Goal: Task Accomplishment & Management: Manage account settings

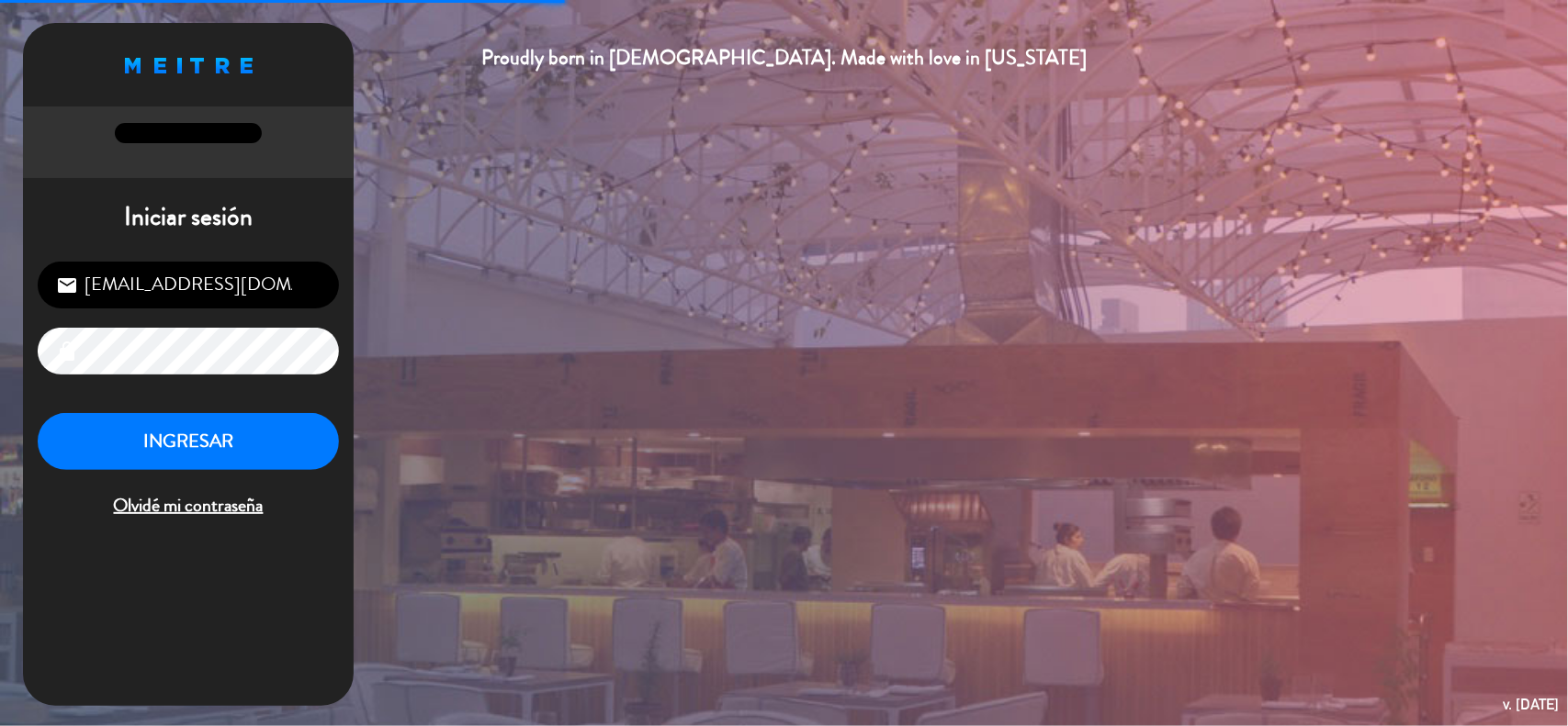
click at [300, 268] on input "[EMAIL_ADDRESS][DOMAIN_NAME]" at bounding box center [188, 285] width 302 height 47
click at [314, 289] on input "[EMAIL_ADDRESS][DOMAIN_NAME]" at bounding box center [188, 285] width 302 height 47
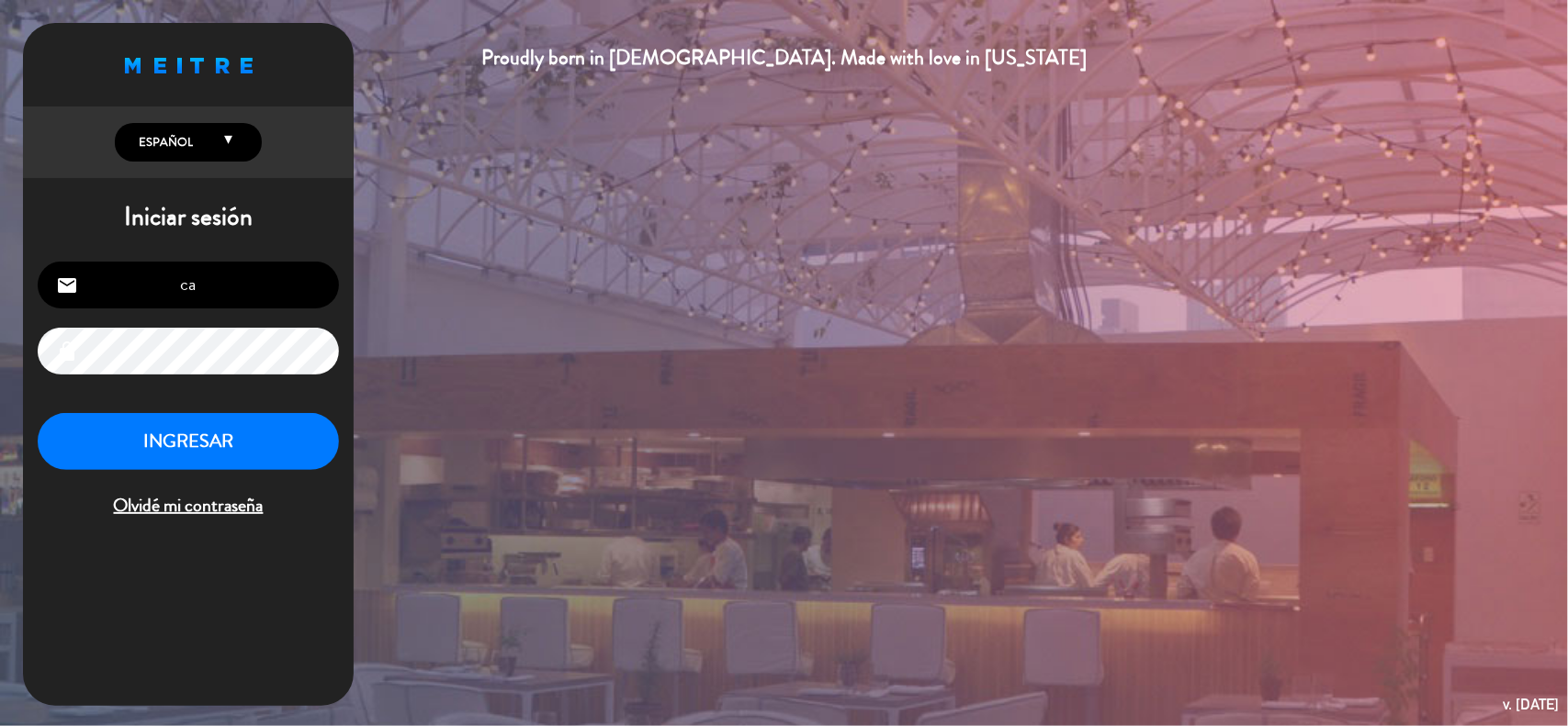
type input "c"
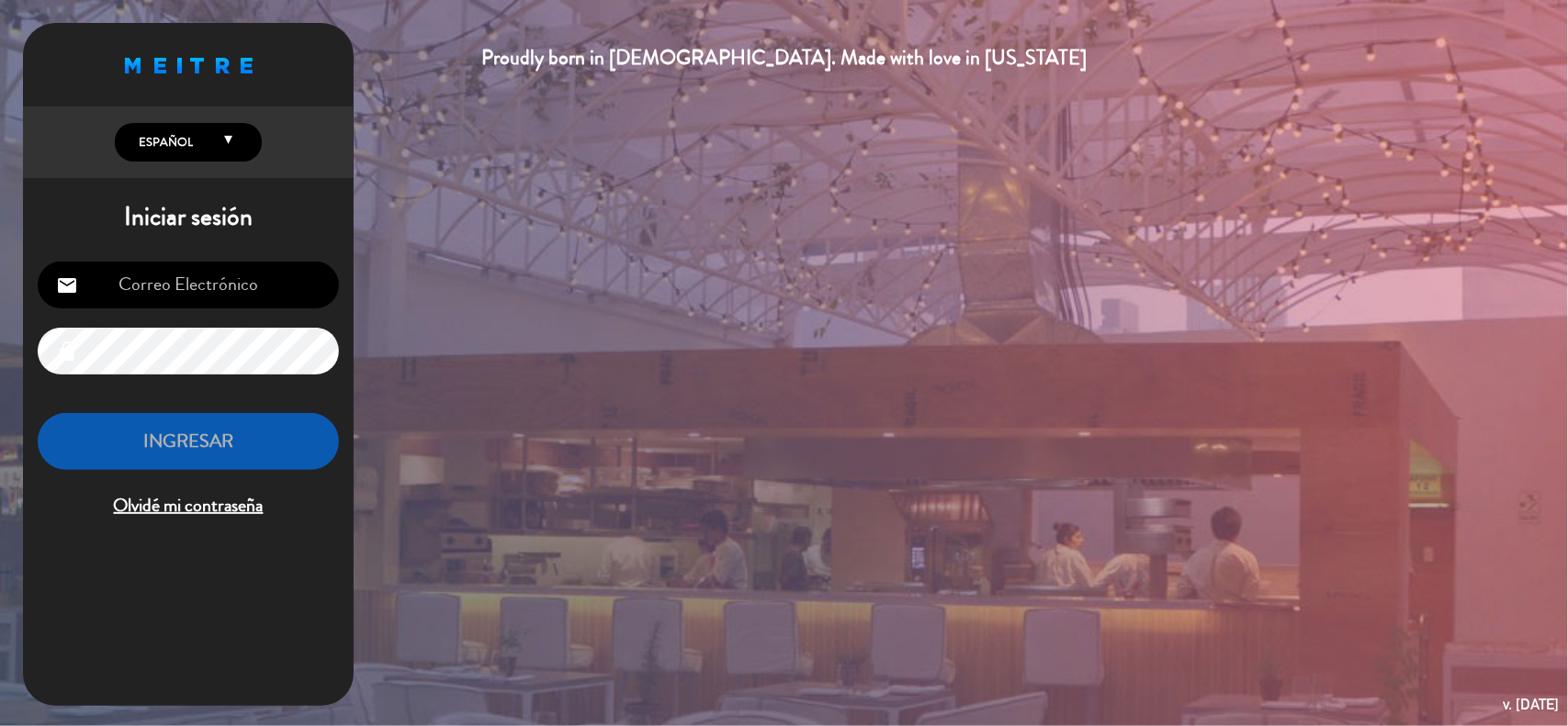
click at [314, 289] on input "email" at bounding box center [188, 285] width 302 height 47
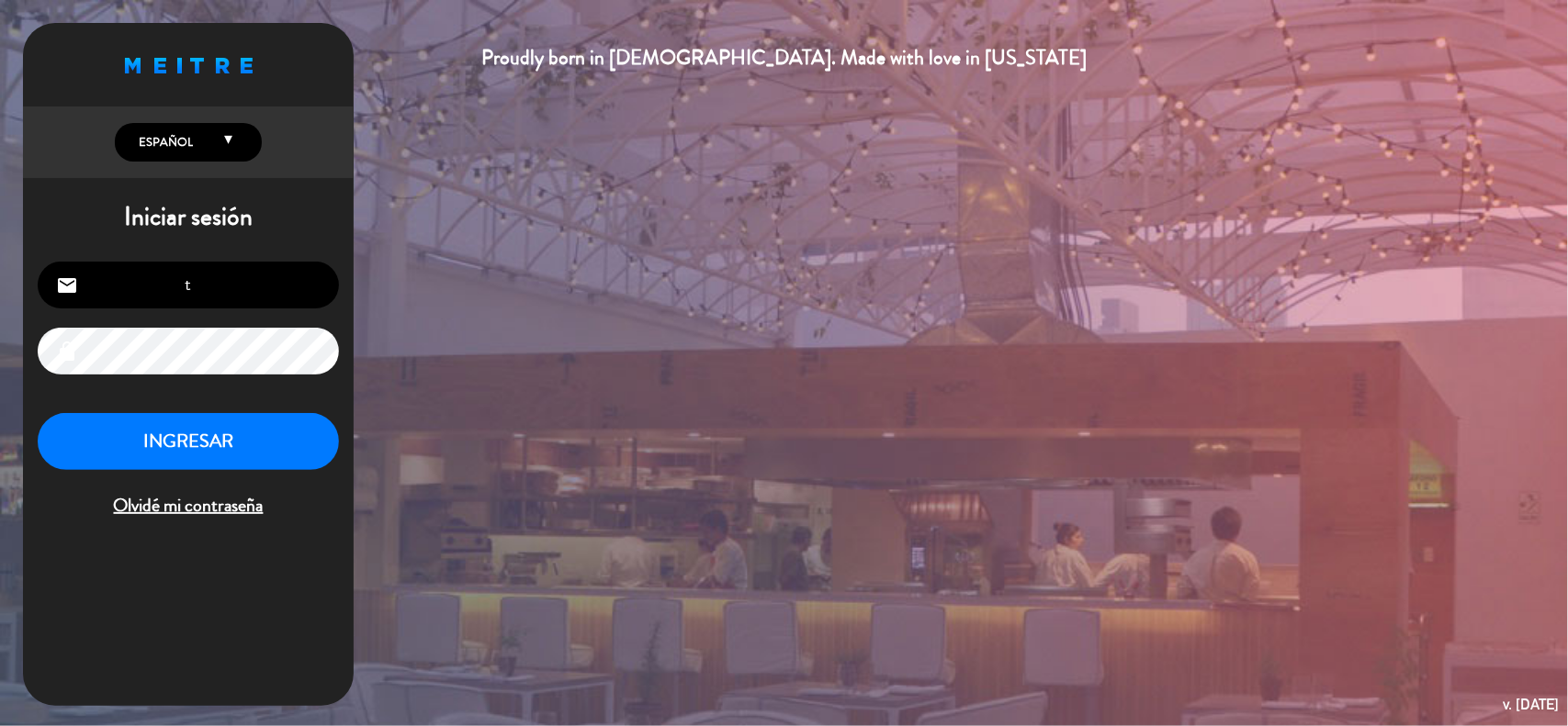
type input "t"
click at [260, 314] on div "t email lock INGRESAR Olvidé mi contraseña" at bounding box center [188, 390] width 330 height 288
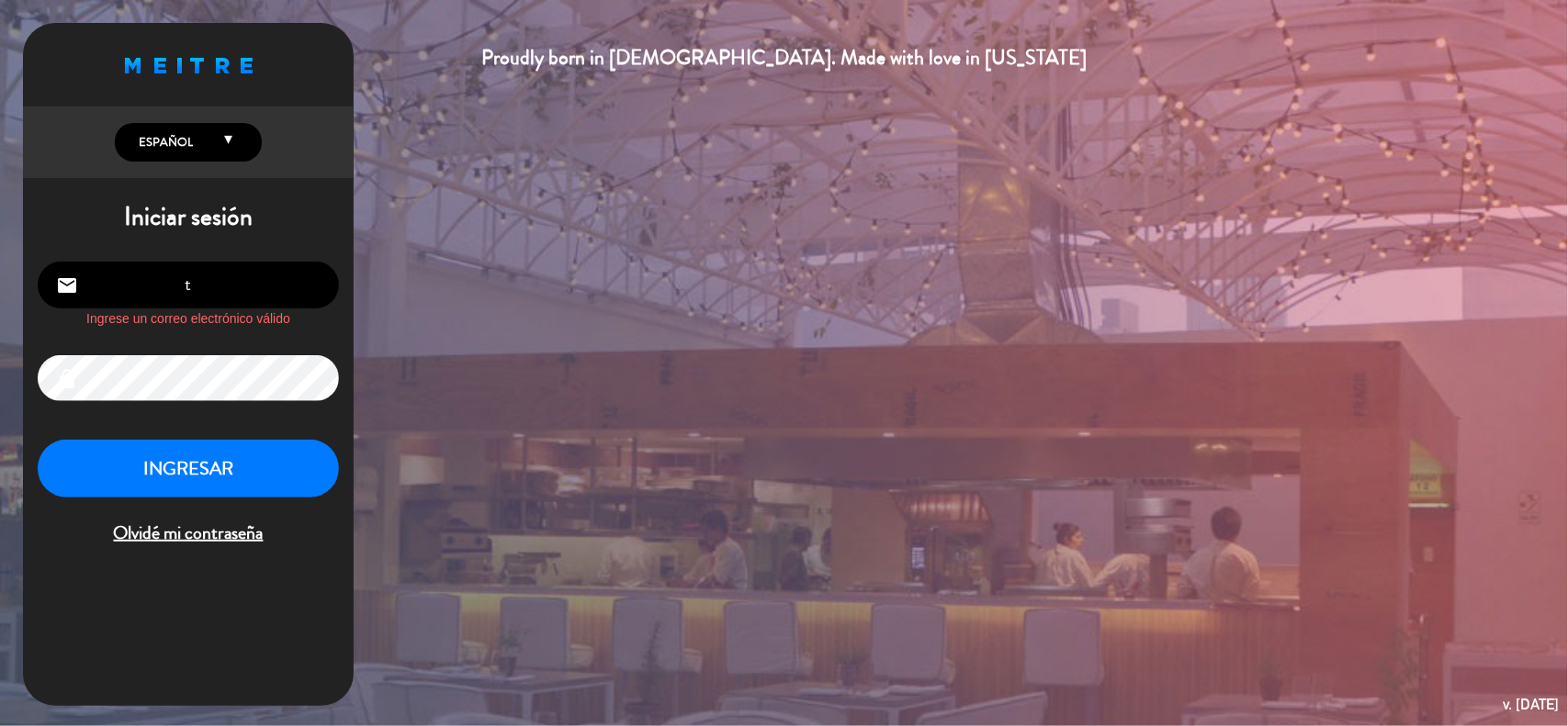
click at [263, 301] on input "t" at bounding box center [188, 285] width 302 height 47
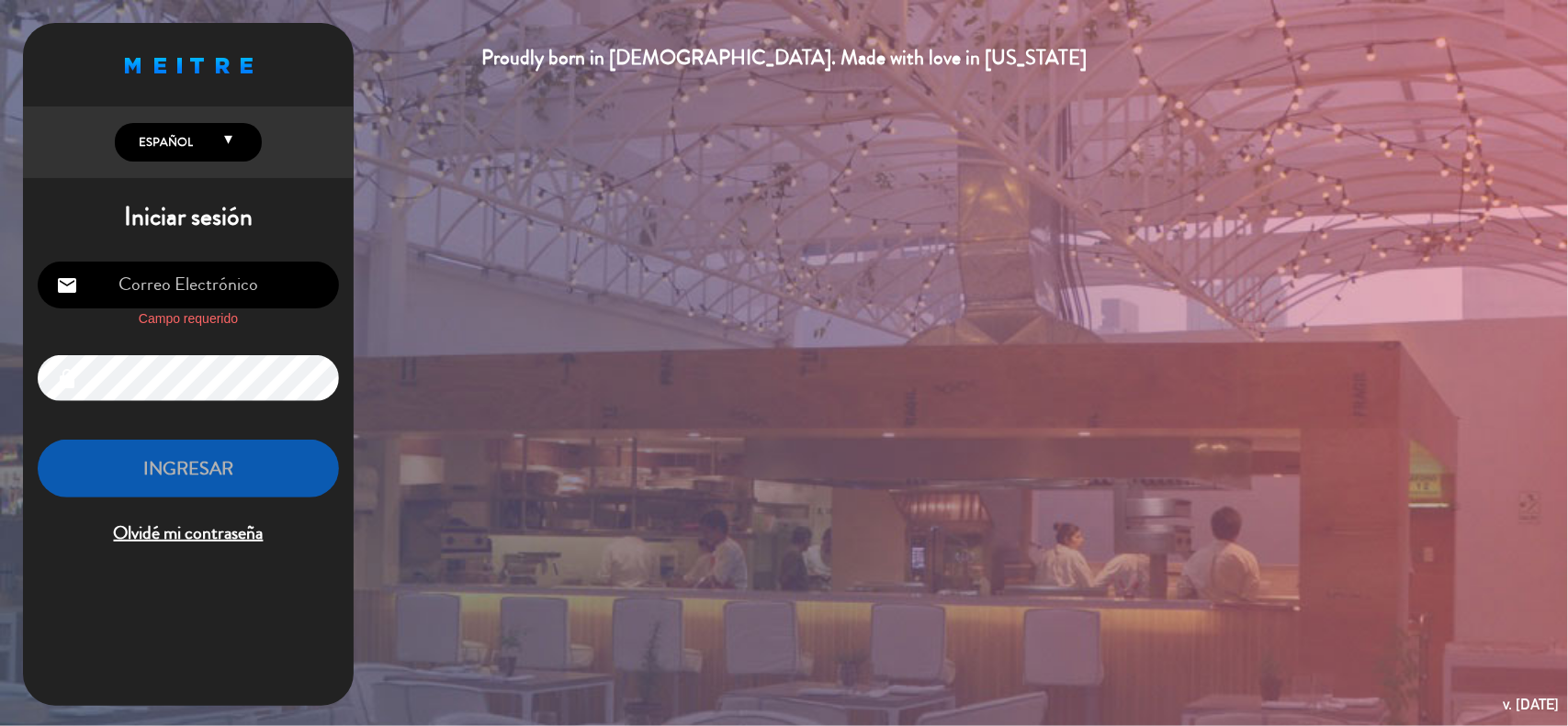
type input "[EMAIL_ADDRESS][DOMAIN_NAME]"
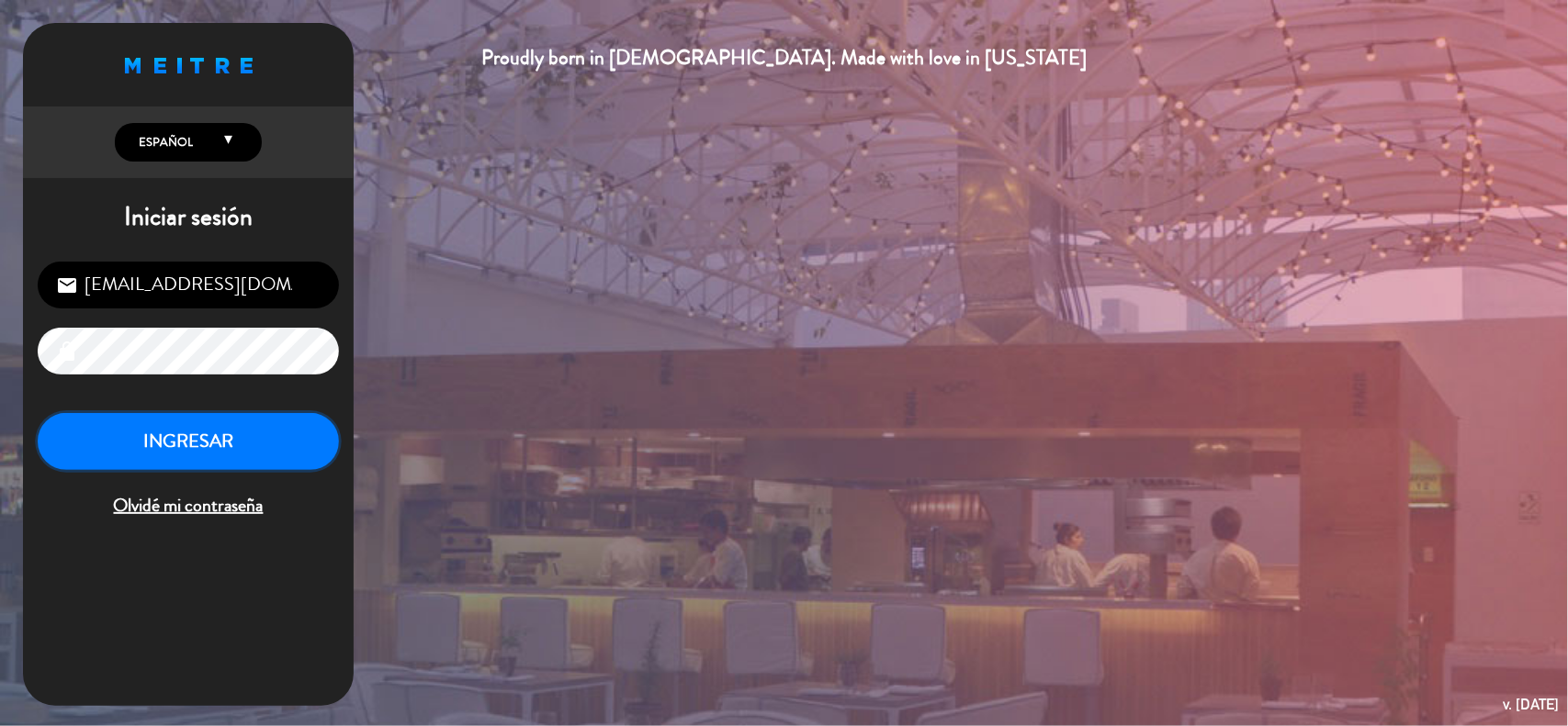
click at [234, 436] on button "INGRESAR" at bounding box center [188, 442] width 302 height 58
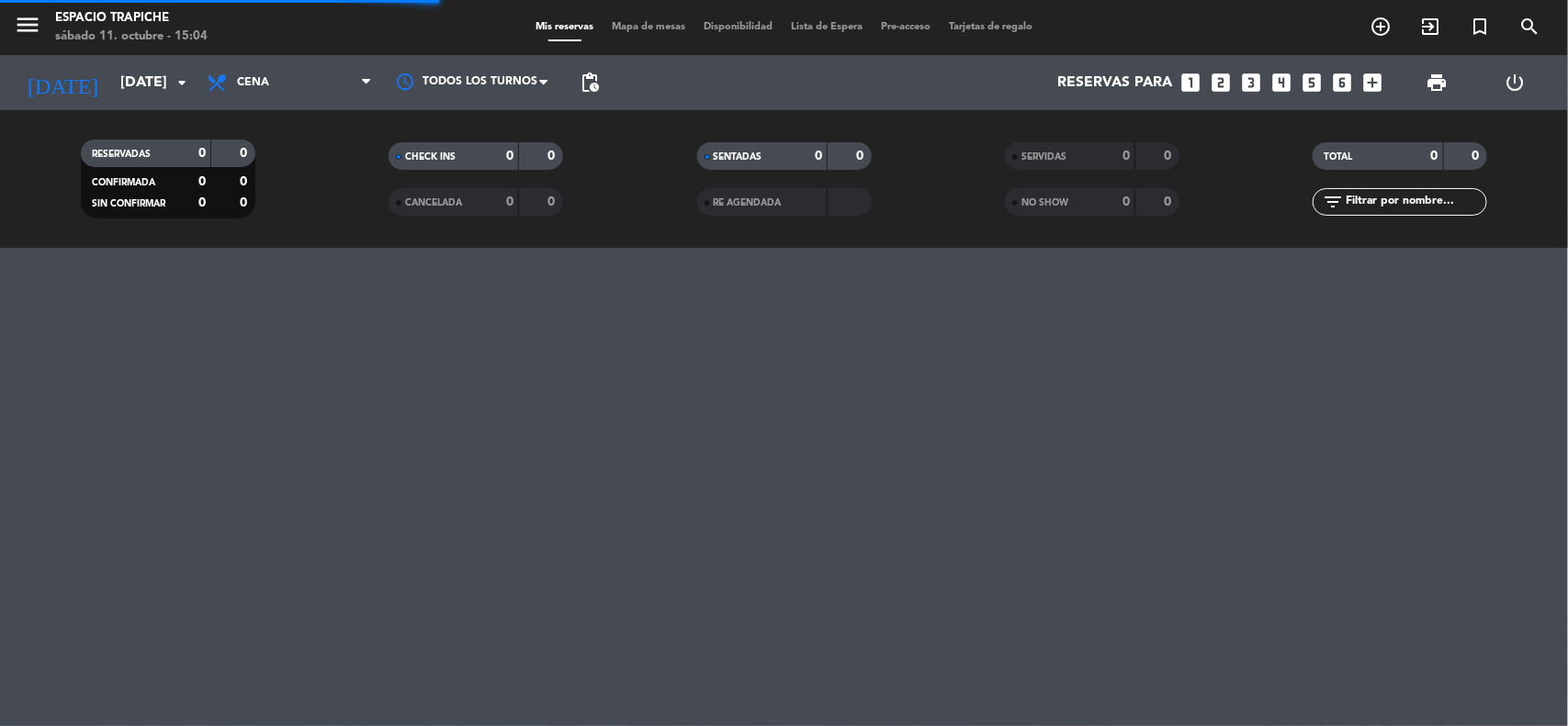
click at [96, 21] on div "Espacio Trapiche" at bounding box center [131, 18] width 152 height 19
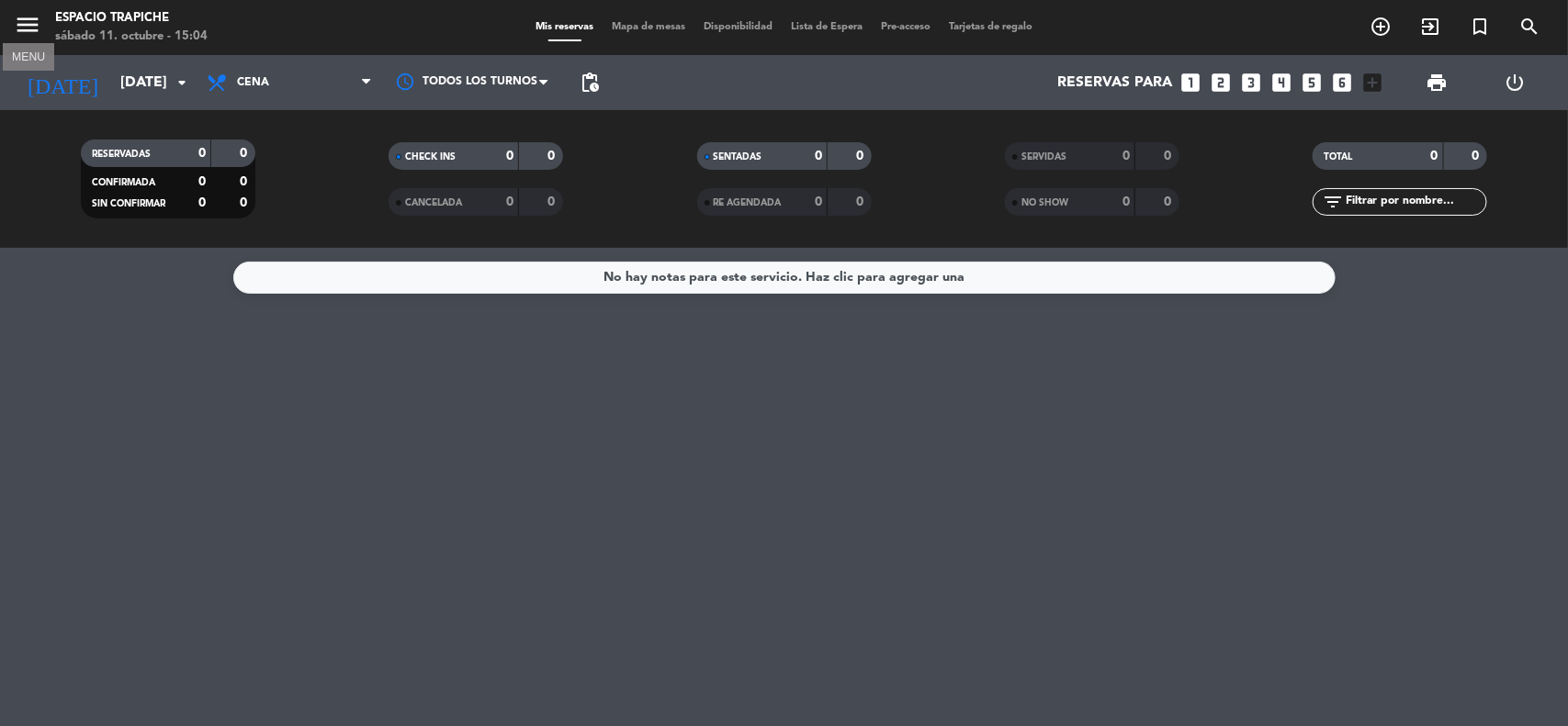
click at [29, 28] on icon "menu" at bounding box center [28, 25] width 28 height 28
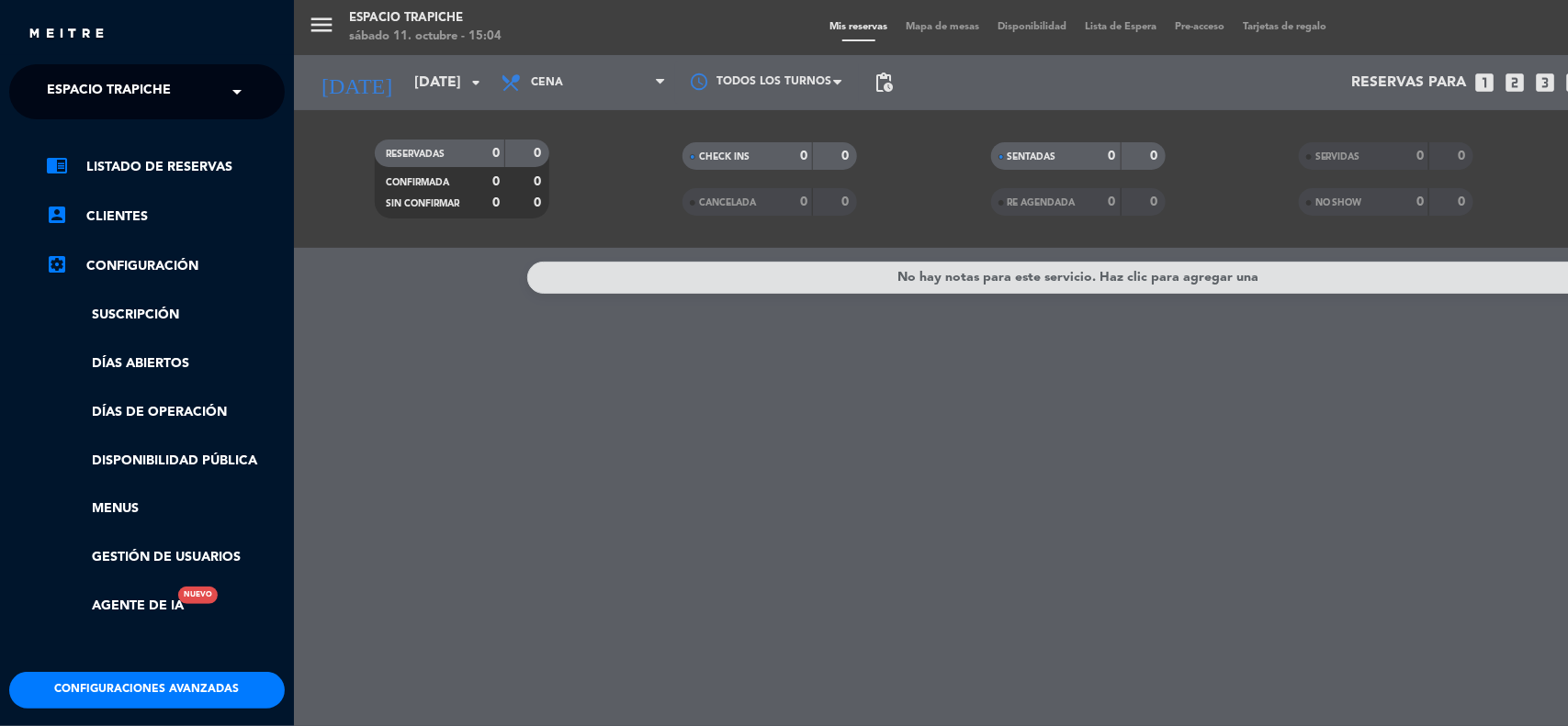
click at [176, 89] on div "× Espacio Trapiche" at bounding box center [119, 91] width 159 height 38
click at [241, 87] on span at bounding box center [242, 91] width 31 height 38
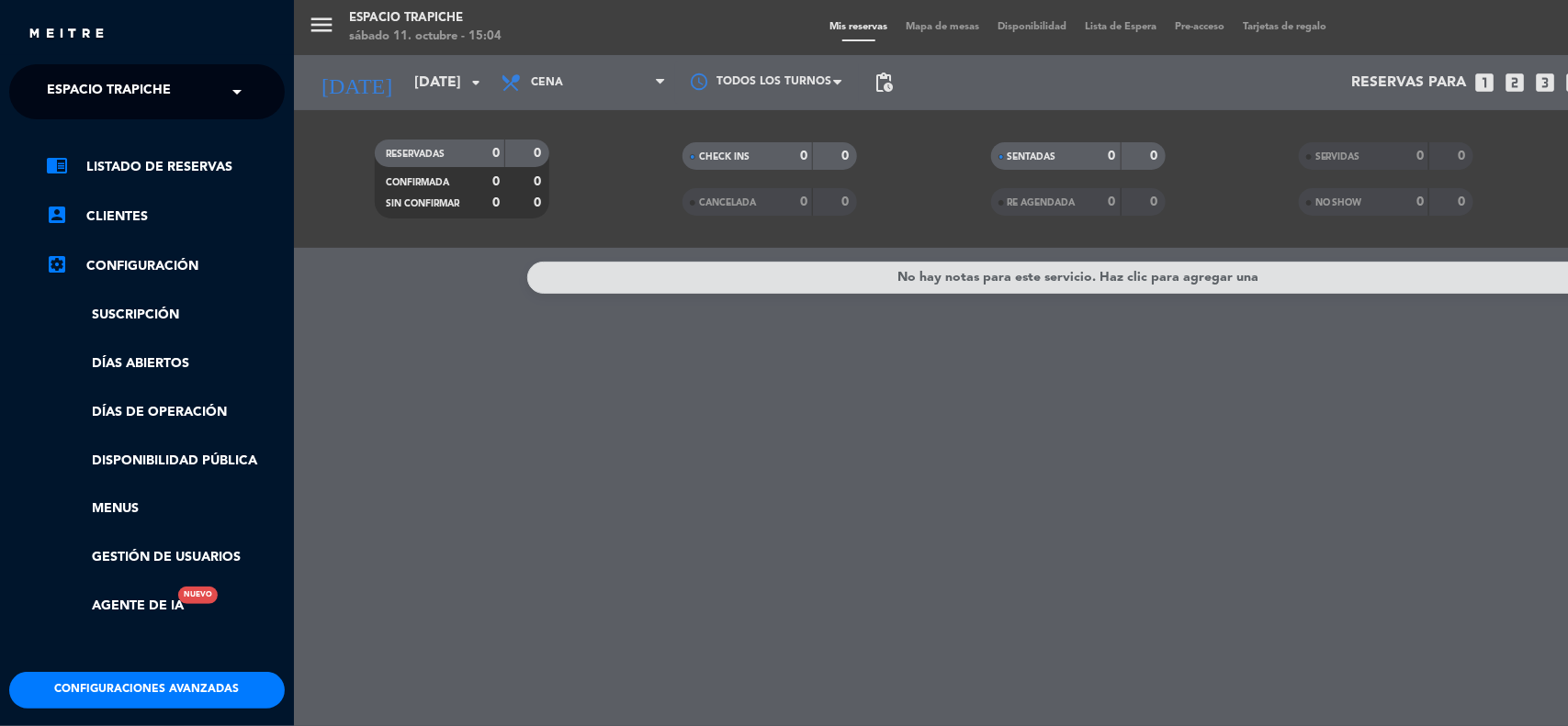
click at [615, 604] on div "menu Espacio Trapiche sábado 11. octubre - 15:04 Mis reservas Mapa de mesas Dis…" at bounding box center [1077, 363] width 1568 height 726
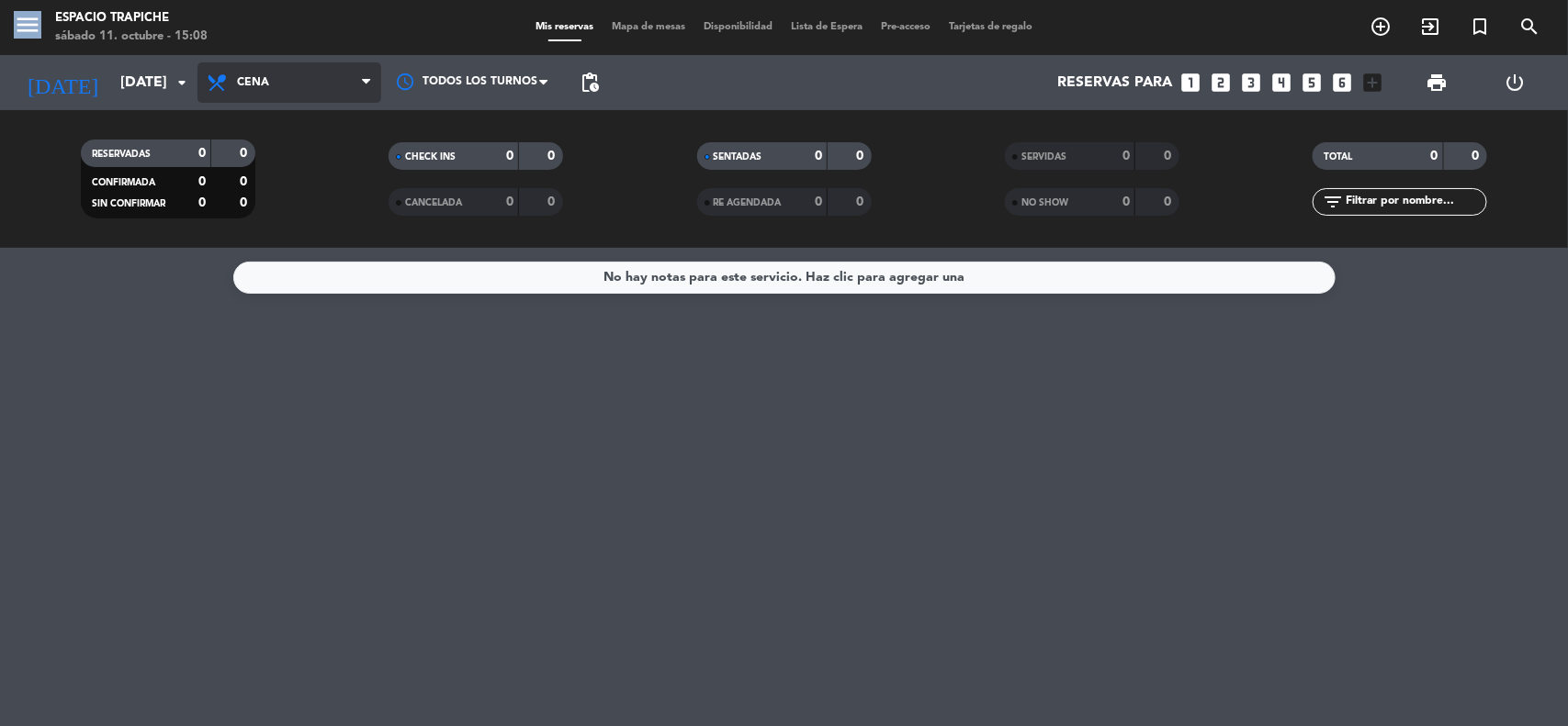
click at [271, 81] on span "Cena" at bounding box center [289, 83] width 184 height 40
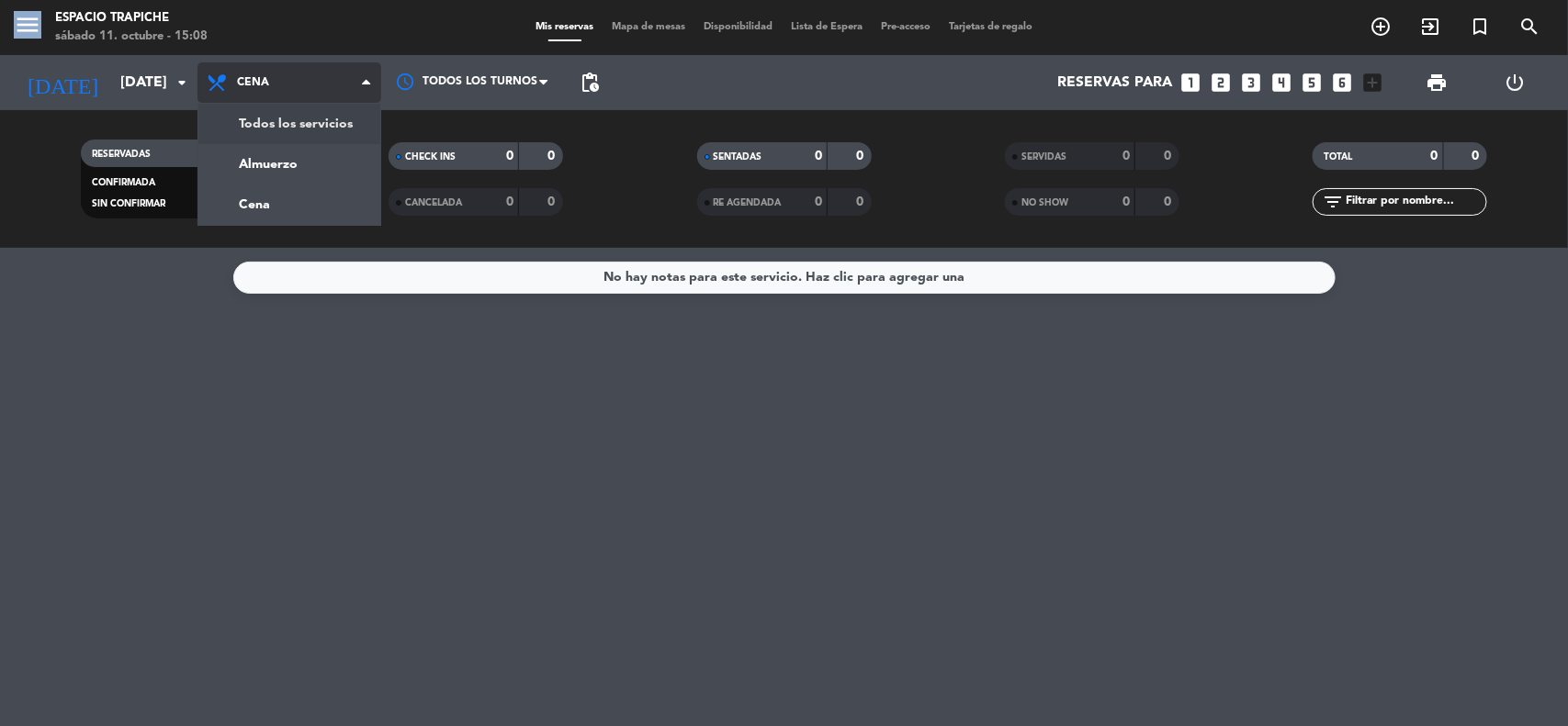
click at [305, 126] on div "menu Espacio Trapiche sábado 11. octubre - 15:08 Mis reservas Mapa de mesas Dis…" at bounding box center [784, 124] width 1568 height 248
click at [305, 127] on div "RESERVADAS 0 0 CONFIRMADA 0 0 SIN CONFIRMAR 0 0 CHECK INS 0 0 CANCELADA 0 0 SEN…" at bounding box center [784, 179] width 1568 height 138
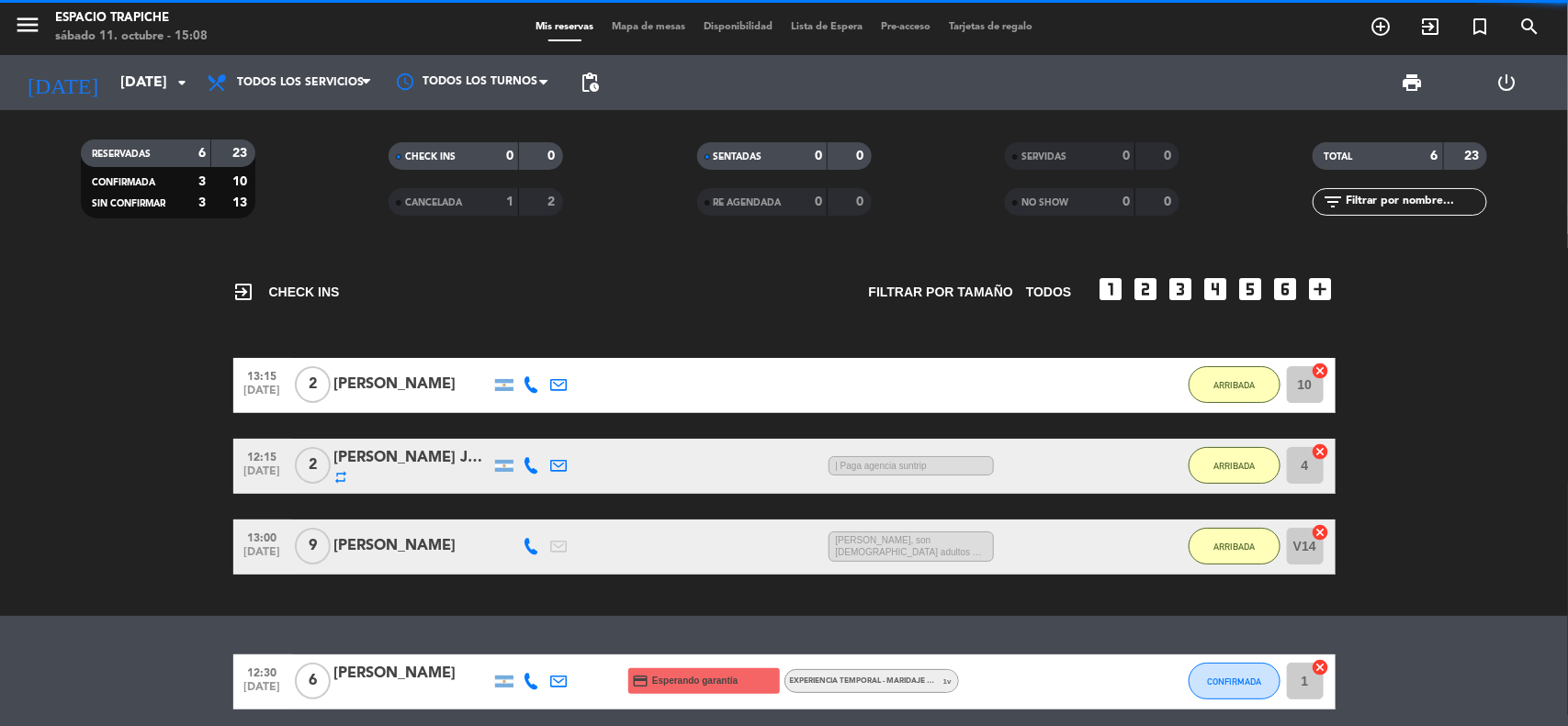
click at [0, 419] on bookings-row "13:15 oct. 11 2 Juan Bautista Fernández mutti 1:55 H / 8:37 H sms ARRIBADA 10 c…" at bounding box center [784, 466] width 1568 height 217
drag, startPoint x: 0, startPoint y: 419, endPoint x: 21, endPoint y: 412, distance: 22.1
click at [0, 419] on bookings-row "13:15 oct. 11 2 Juan Bautista Fernández mutti 1:55 H / 8:37 H sms ARRIBADA 10 c…" at bounding box center [784, 466] width 1568 height 217
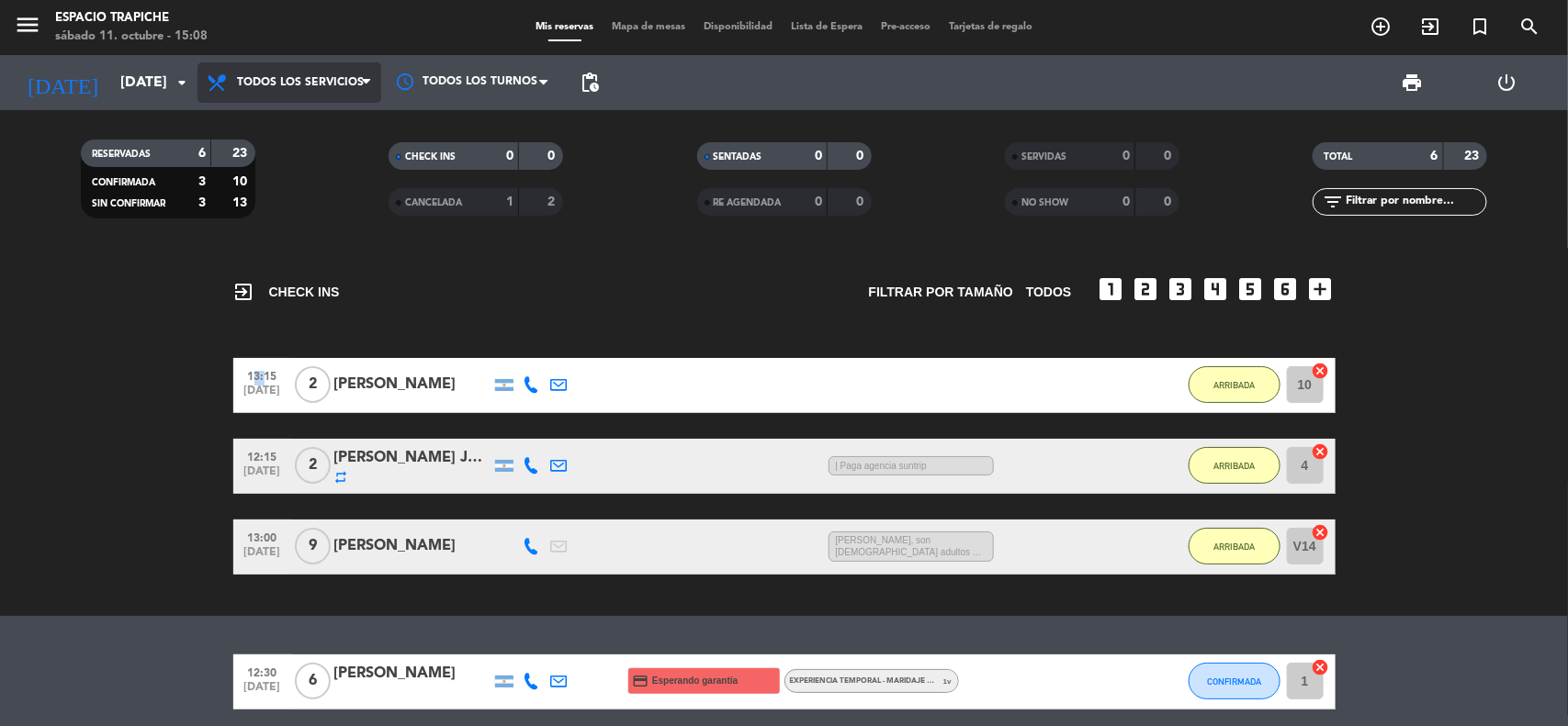
click at [287, 93] on span "Todos los servicios" at bounding box center [289, 83] width 184 height 40
click at [167, 319] on div "exit_to_app CHECK INS Filtrar por tamaño TODOS looks_one looks_two looks_3 look…" at bounding box center [784, 431] width 1568 height 368
click at [337, 77] on span "Todos los servicios" at bounding box center [300, 83] width 127 height 13
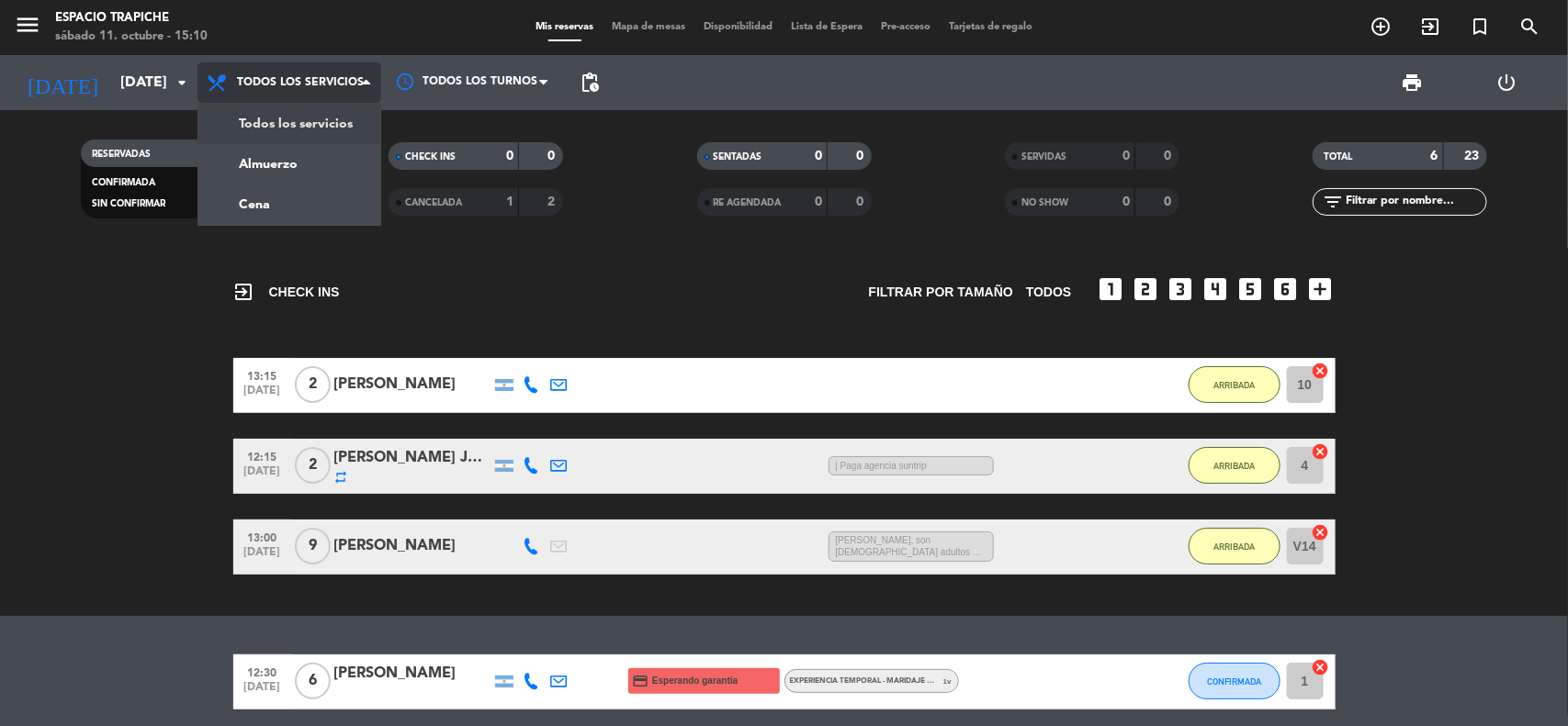
click at [337, 78] on span "Todos los servicios" at bounding box center [300, 83] width 127 height 13
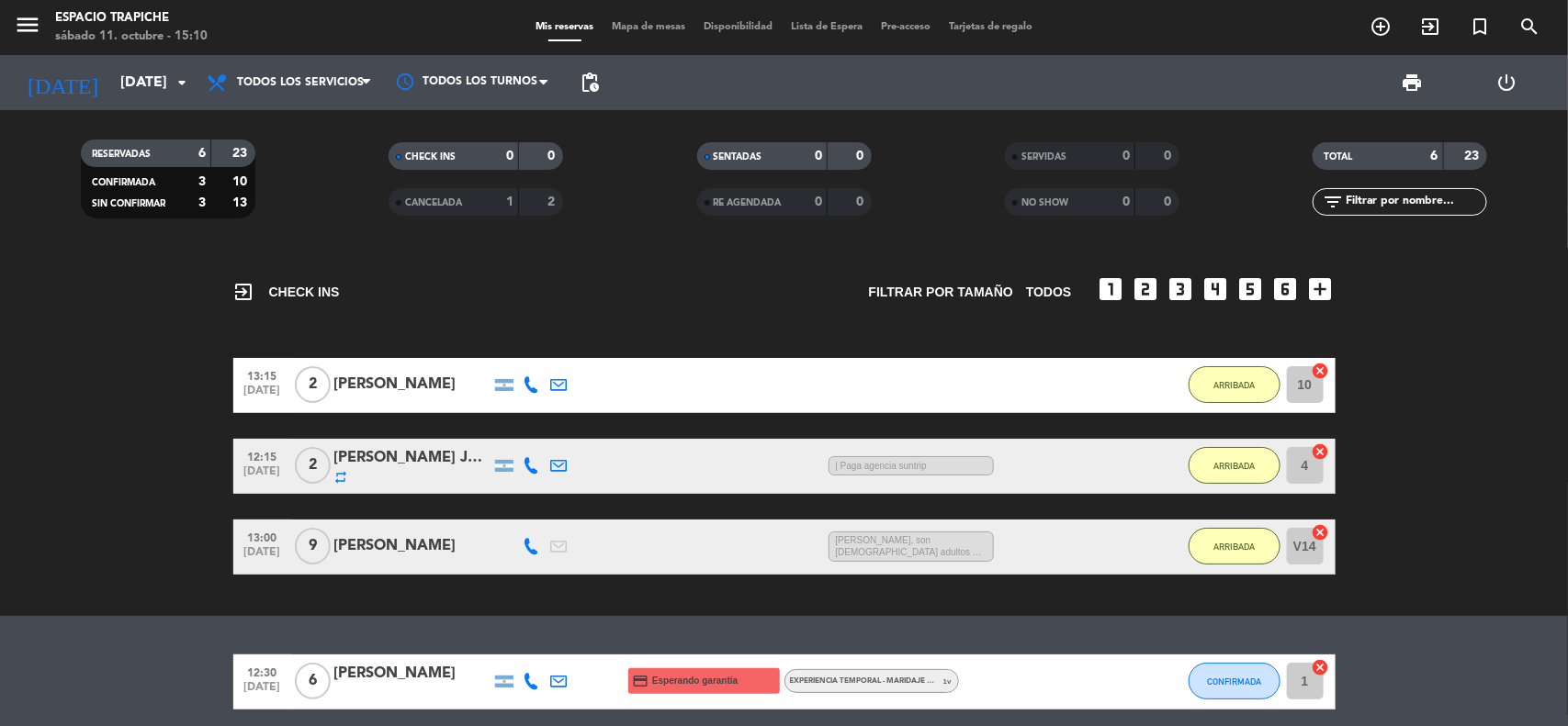
click at [1500, 464] on bookings-row "13:15 oct. 11 2 Juan Bautista Fernández mutti 1:58 H / 8:37 H sms ARRIBADA 10 c…" at bounding box center [784, 466] width 1568 height 217
click at [363, 89] on icon at bounding box center [366, 83] width 8 height 15
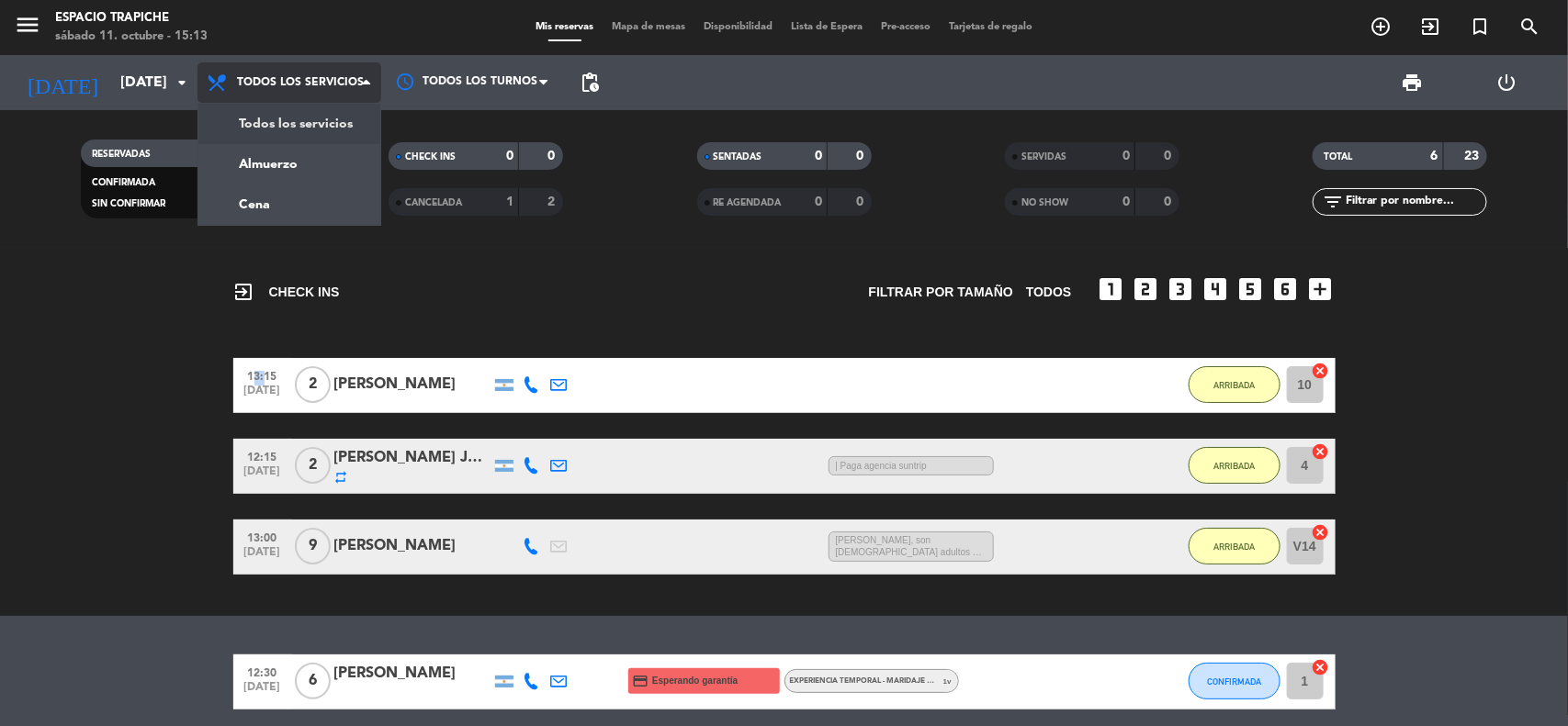
click at [304, 127] on div "menu Espacio Trapiche sábado 11. octubre - 15:13 Mis reservas Mapa de mesas Dis…" at bounding box center [784, 124] width 1568 height 248
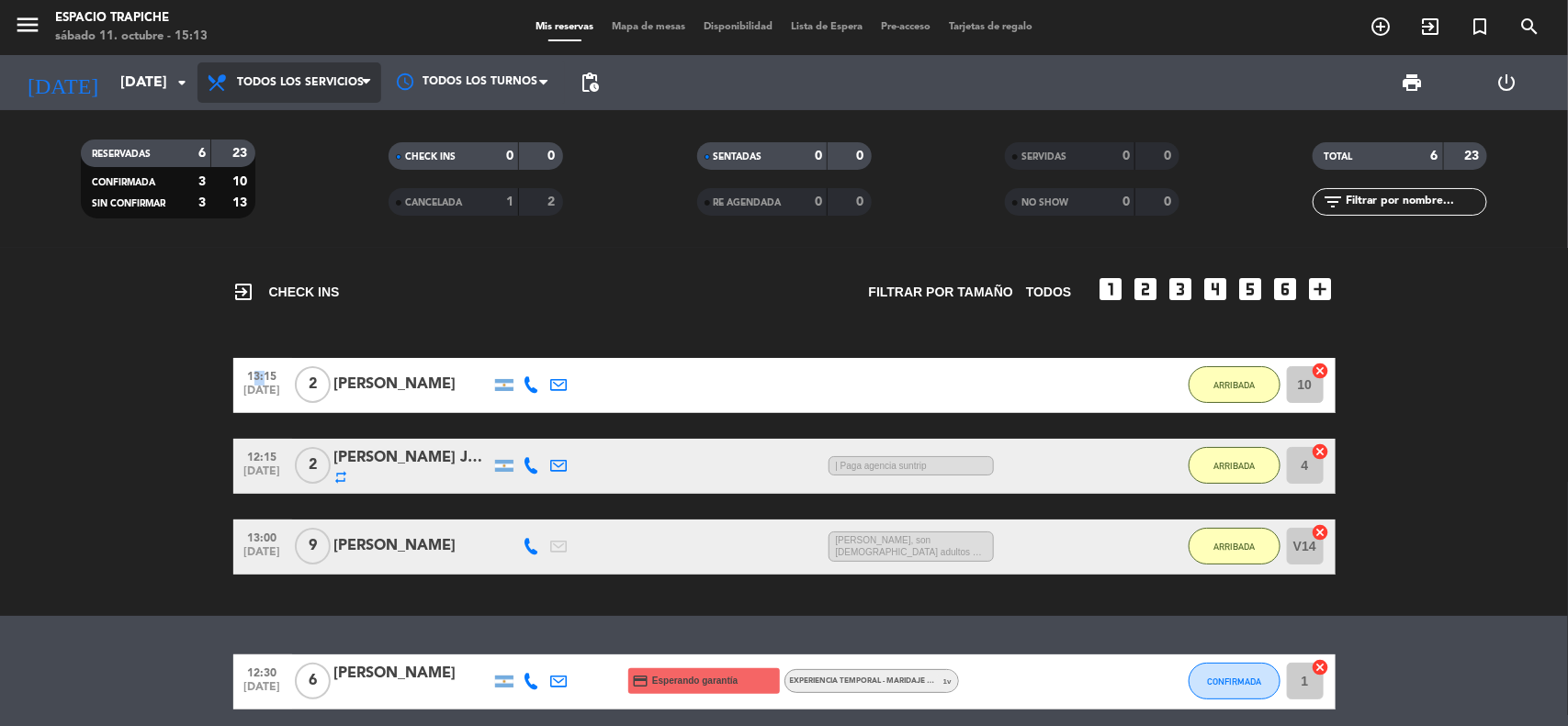
click at [304, 89] on span "Todos los servicios" at bounding box center [289, 83] width 184 height 40
click at [111, 76] on input "sáb. 11 oct." at bounding box center [207, 83] width 194 height 35
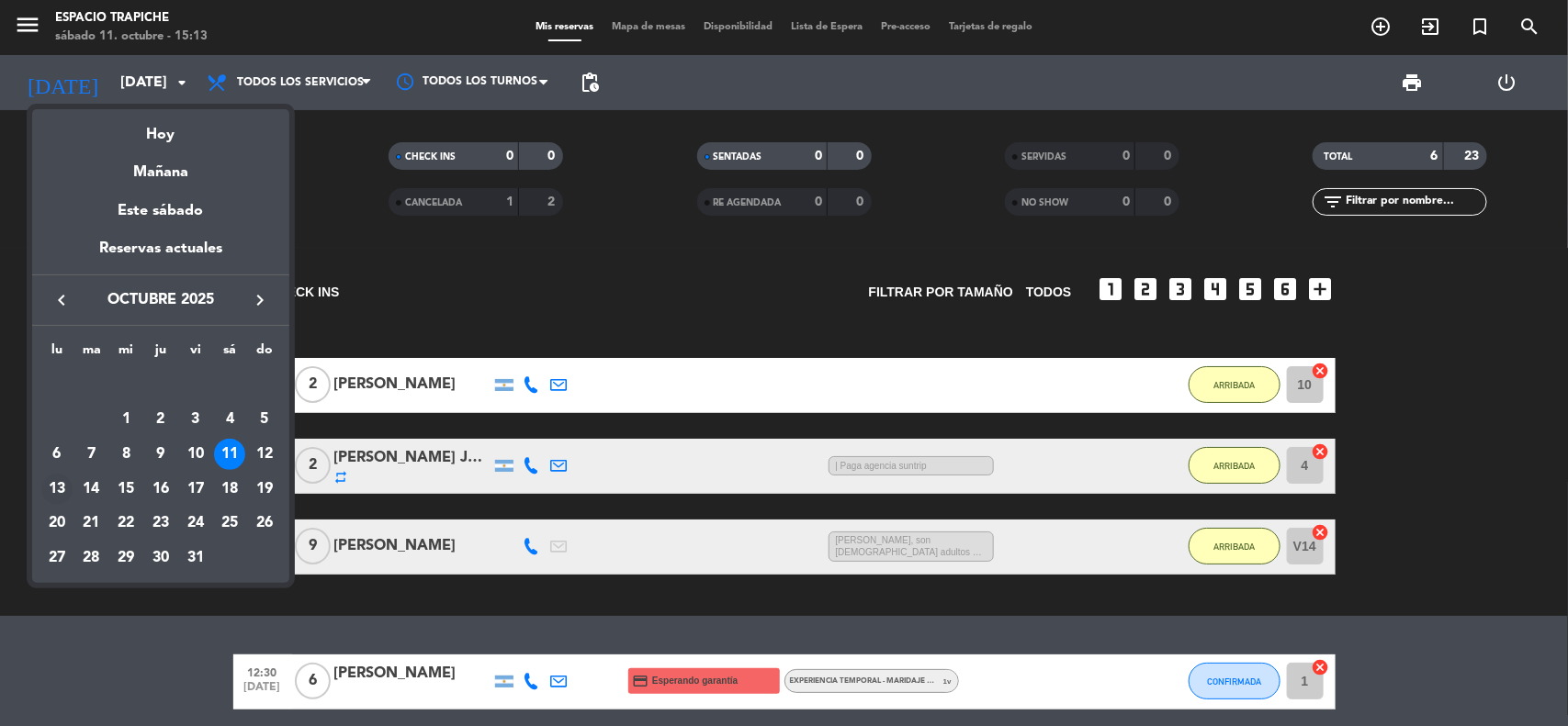
click at [51, 483] on div "13" at bounding box center [57, 489] width 31 height 31
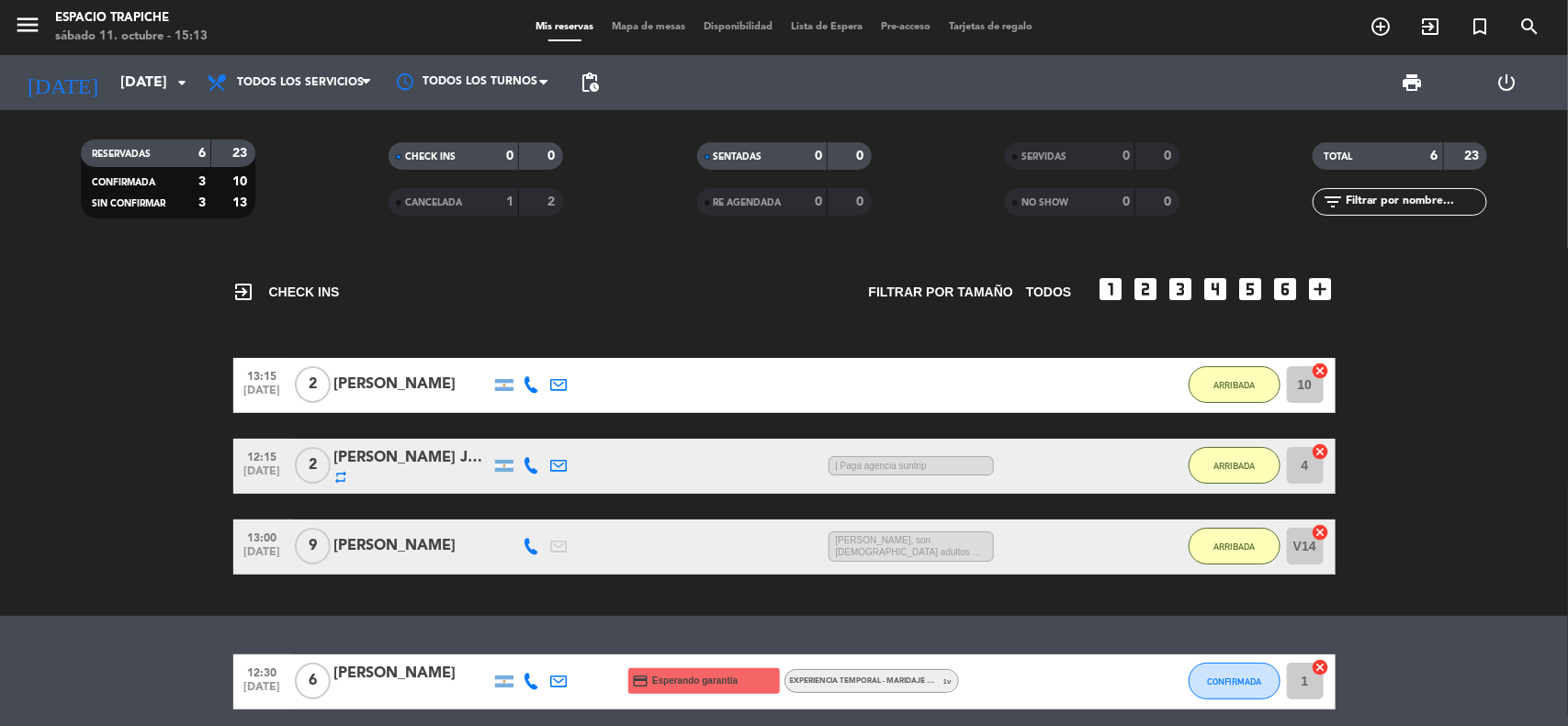
click at [51, 483] on bookings-row "13:15 oct. 11 2 Juan Bautista Fernández mutti 2:00 H / 8:37 H sms ARRIBADA 10 c…" at bounding box center [784, 466] width 1568 height 217
type input "lun. 13 oct."
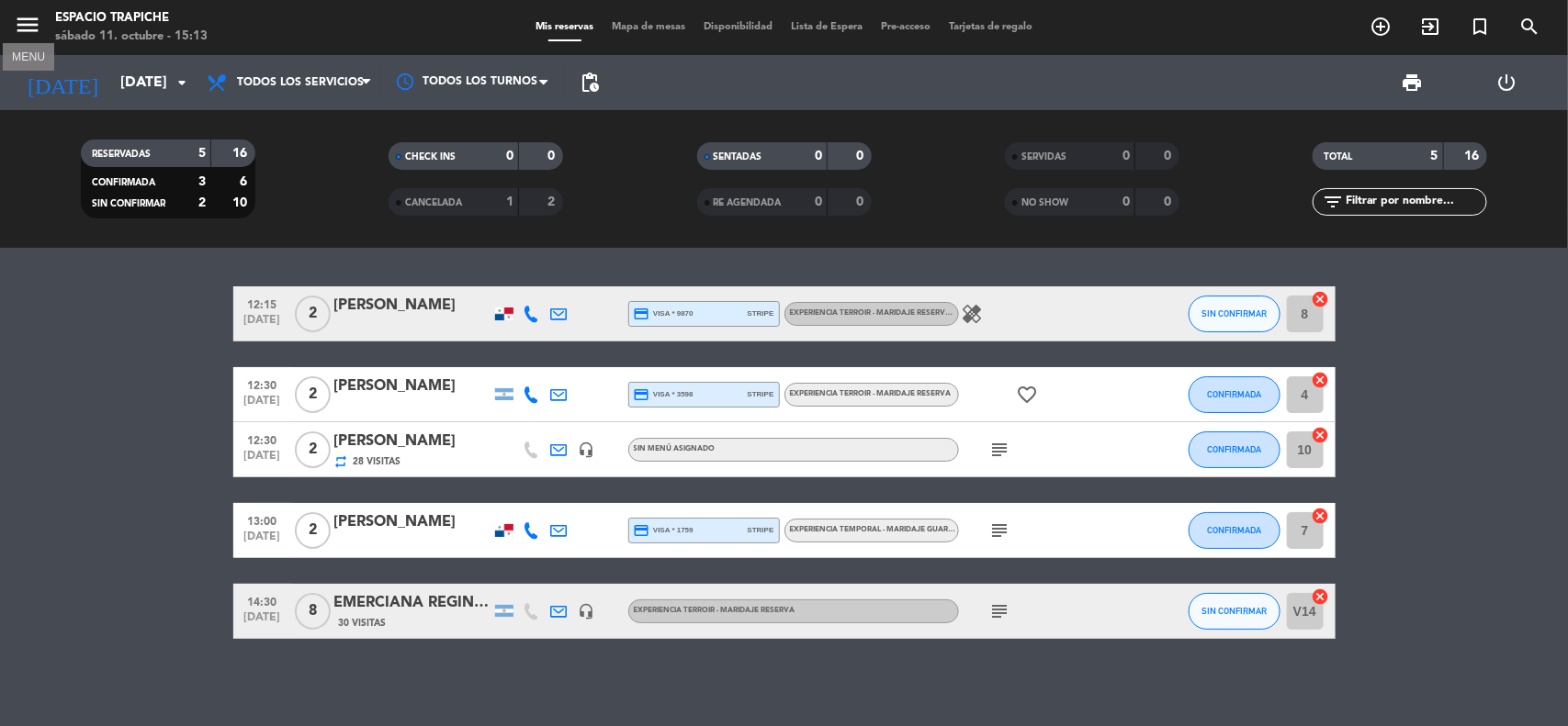
click at [24, 28] on icon "menu" at bounding box center [28, 25] width 28 height 28
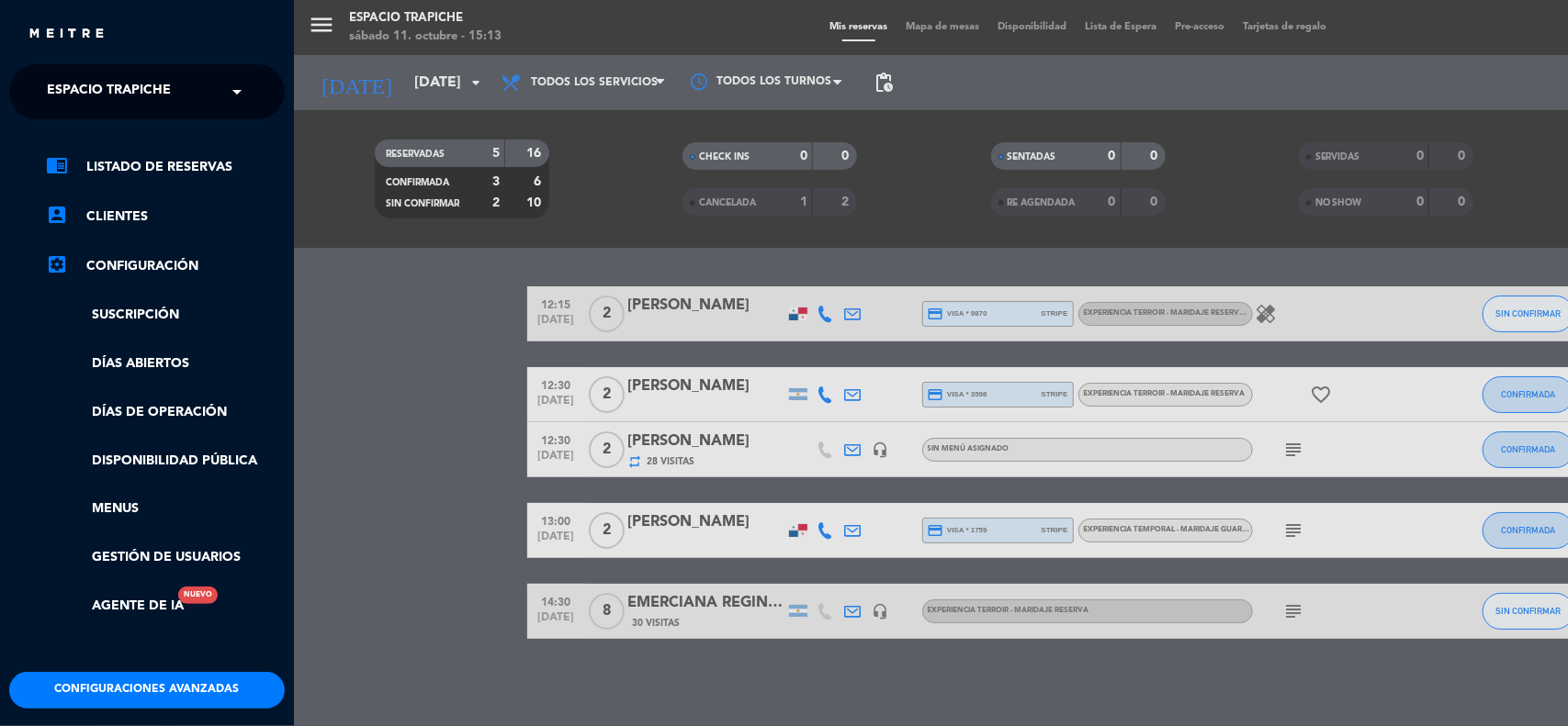
click at [237, 89] on span at bounding box center [242, 91] width 31 height 38
click at [236, 87] on span at bounding box center [242, 91] width 31 height 38
